Goal: Find specific page/section

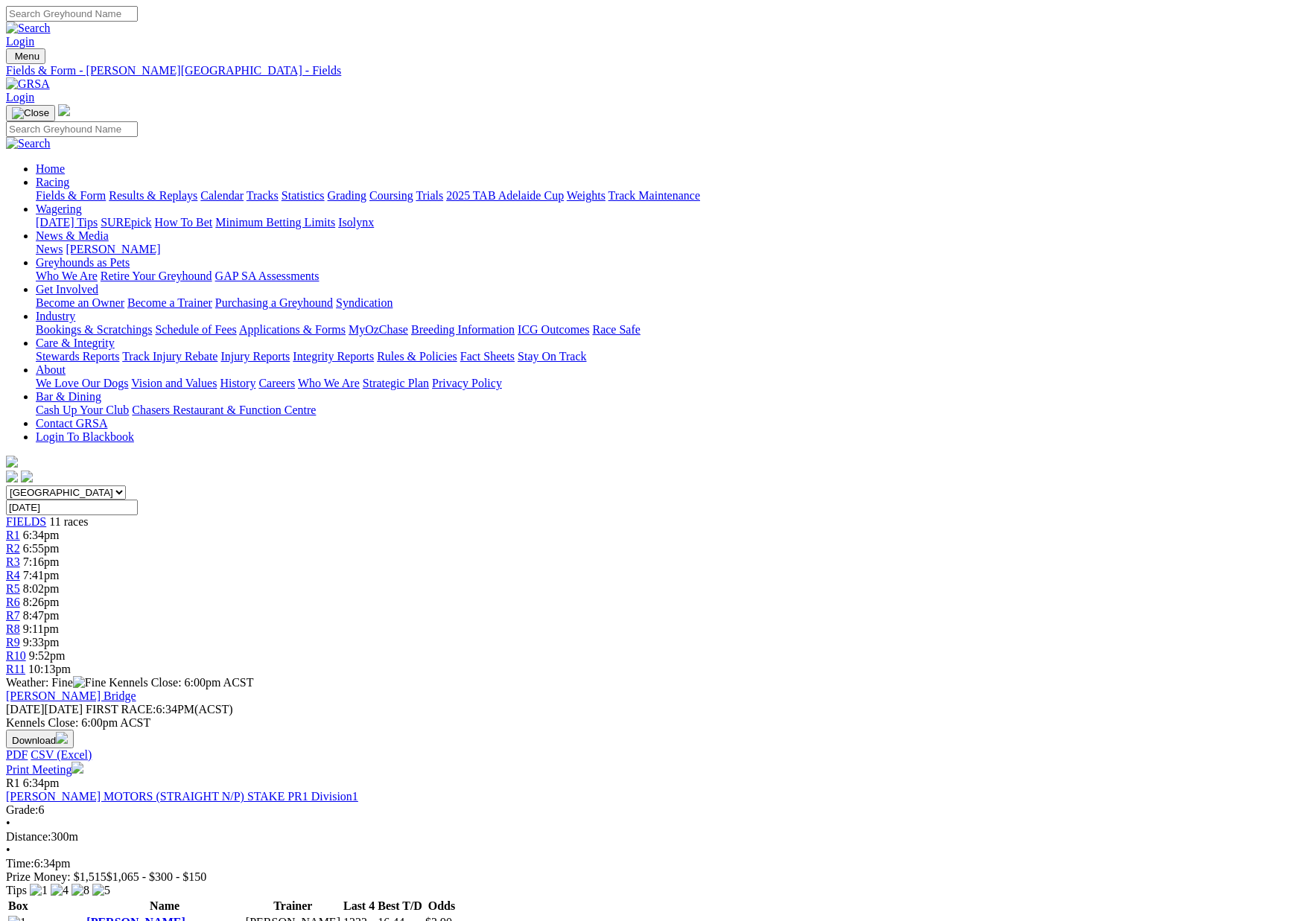
click at [115, 337] on link "Care & Integrity" at bounding box center [75, 342] width 79 height 13
click at [290, 350] on link "Injury Reports" at bounding box center [255, 356] width 70 height 13
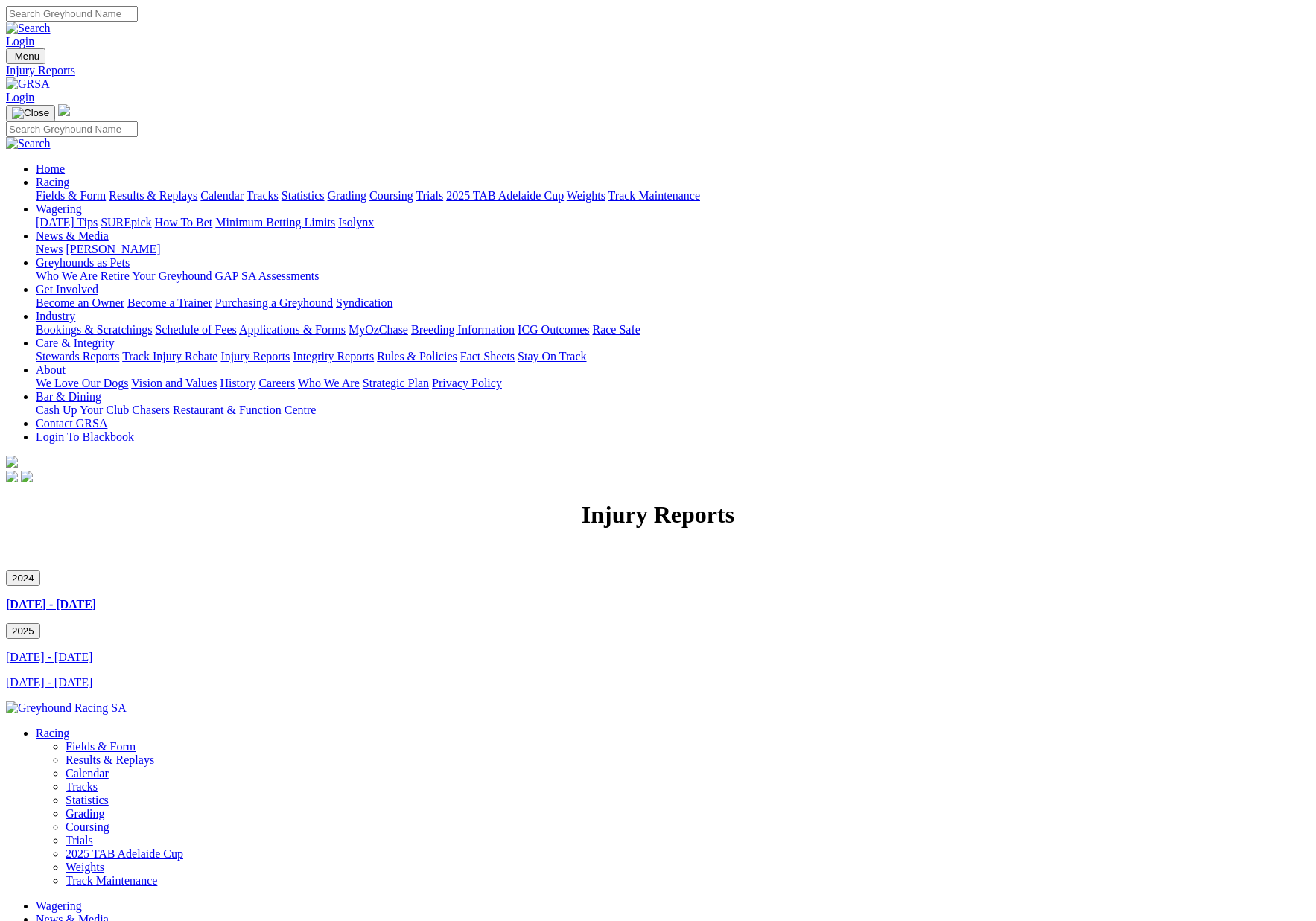
click at [115, 337] on link "Care & Integrity" at bounding box center [75, 342] width 79 height 13
click at [374, 350] on link "Integrity Reports" at bounding box center [333, 356] width 81 height 13
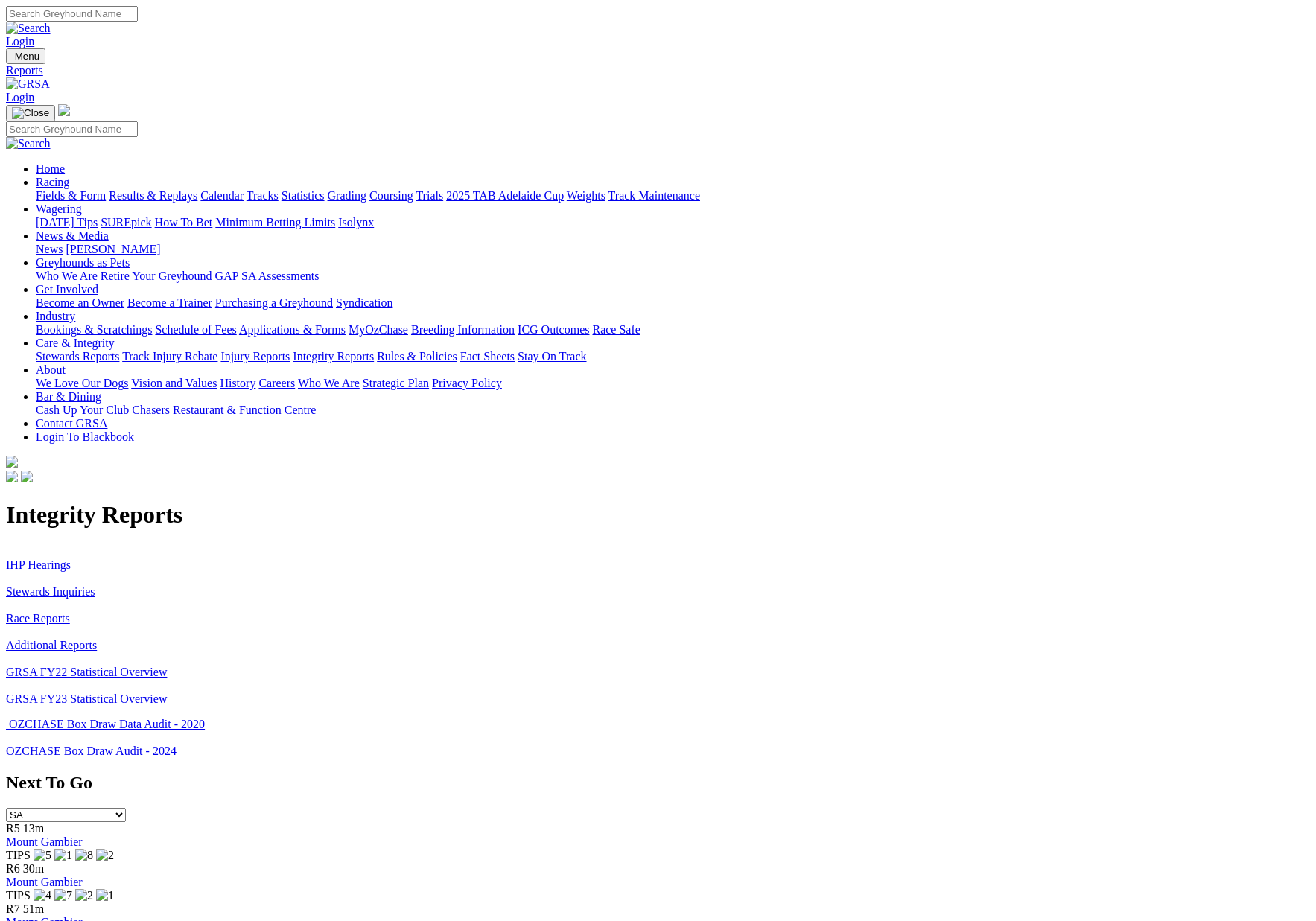
click at [95, 585] on link "Stewards Inquiries" at bounding box center [50, 591] width 90 height 13
click at [70, 558] on link "IHP Hearings" at bounding box center [38, 564] width 65 height 13
